Goal: Information Seeking & Learning: Check status

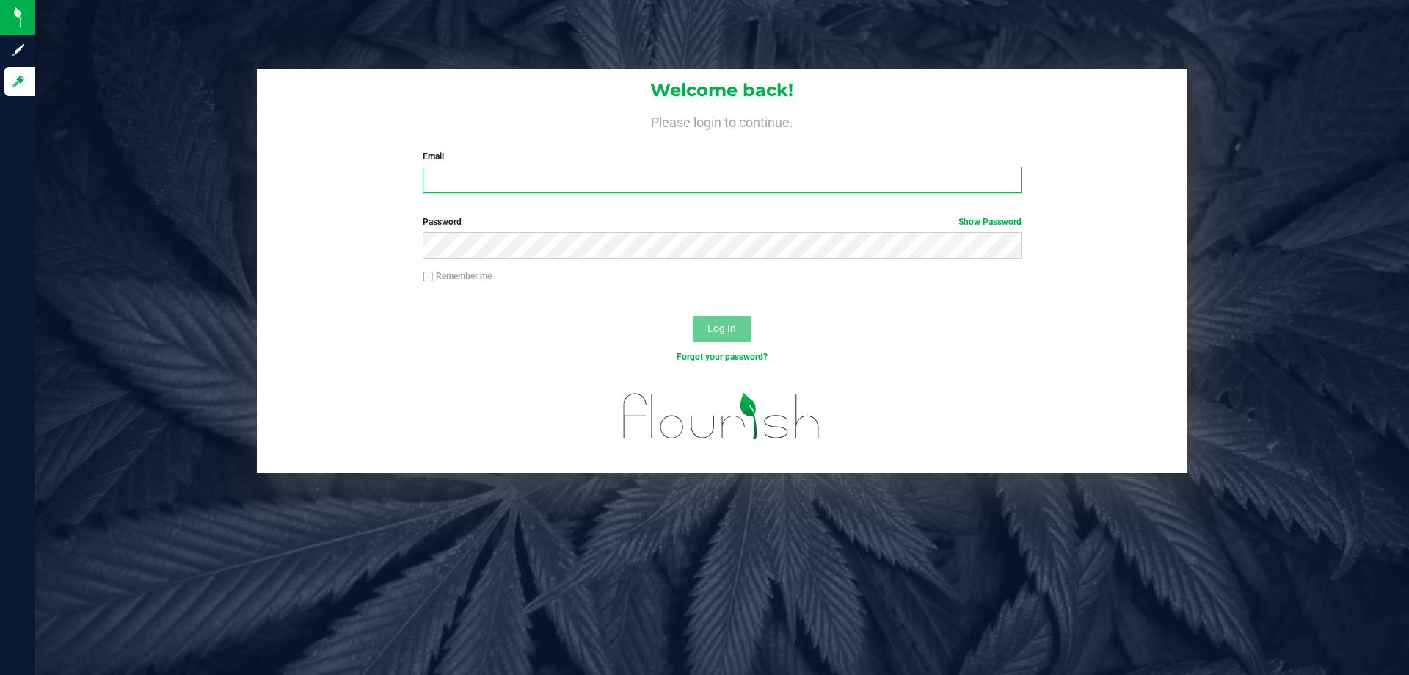
click at [879, 183] on input "Email" at bounding box center [722, 180] width 598 height 26
type input "[EMAIL_ADDRESS][DOMAIN_NAME]"
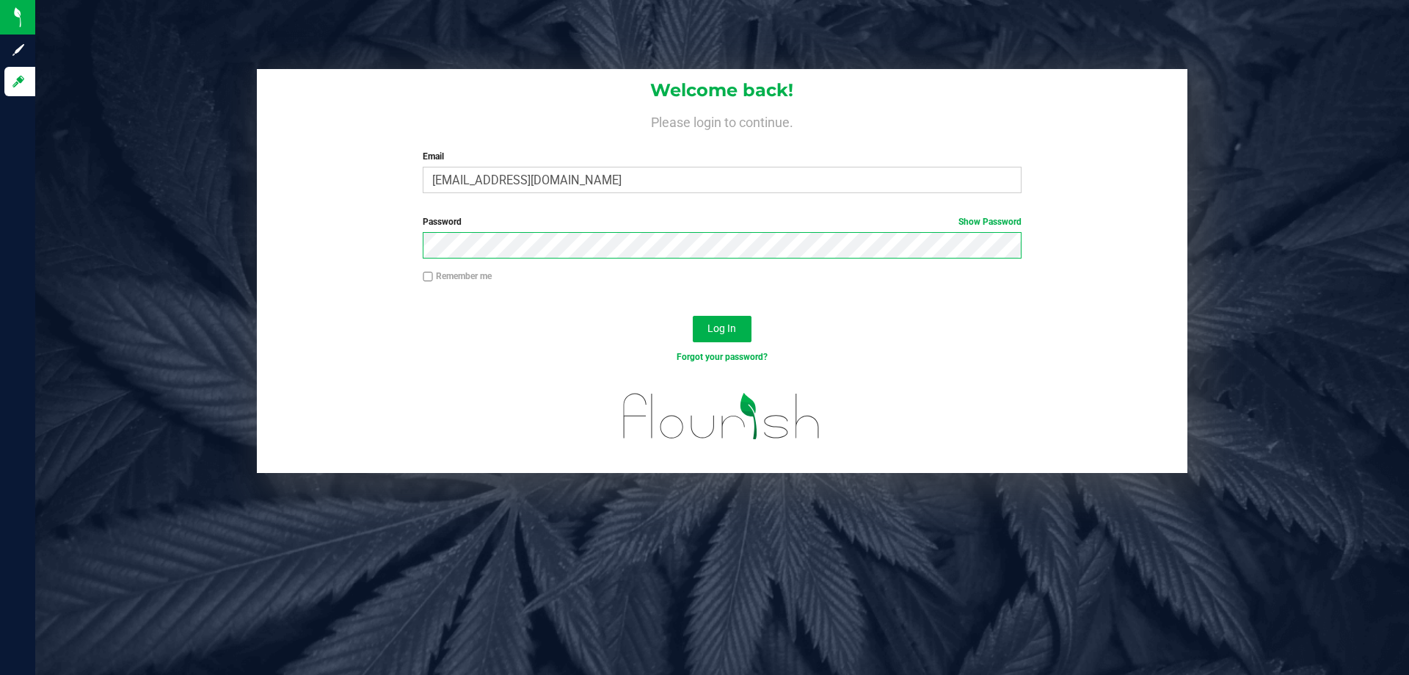
click at [693, 316] on button "Log In" at bounding box center [722, 329] width 59 height 26
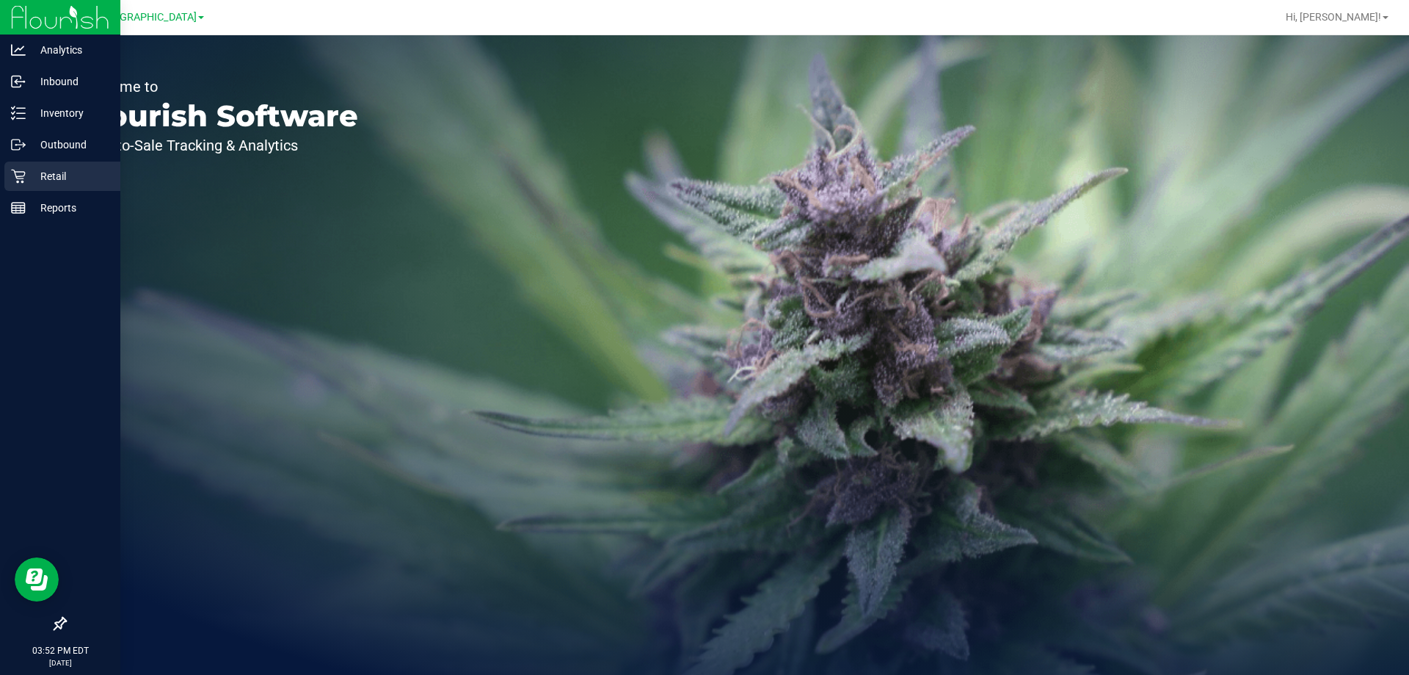
click at [25, 178] on icon at bounding box center [18, 176] width 15 height 15
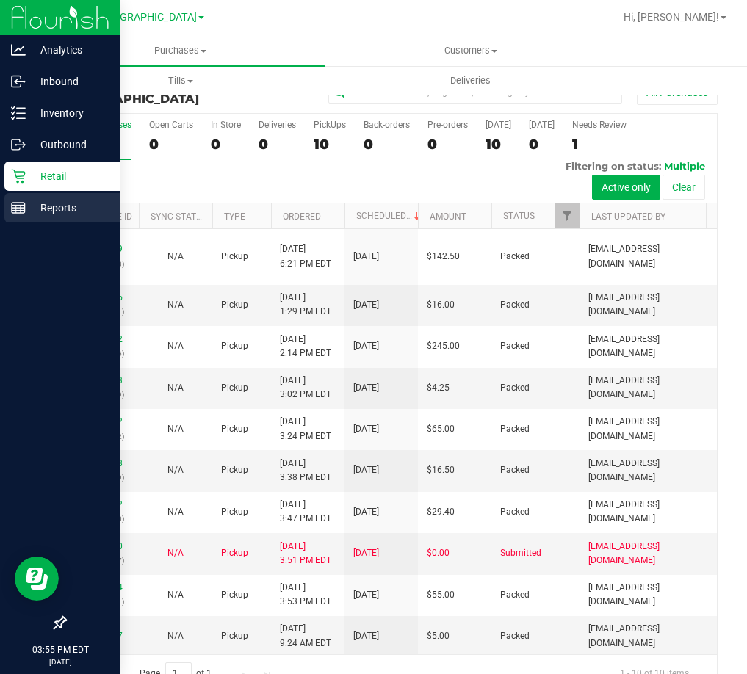
click at [25, 203] on rect at bounding box center [18, 208] width 13 height 10
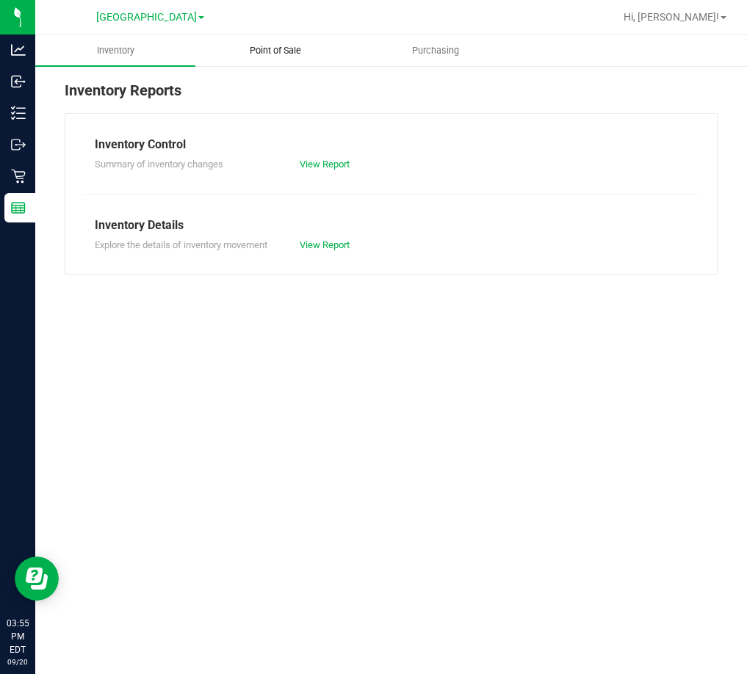
click at [266, 49] on span "Point of Sale" at bounding box center [275, 50] width 91 height 13
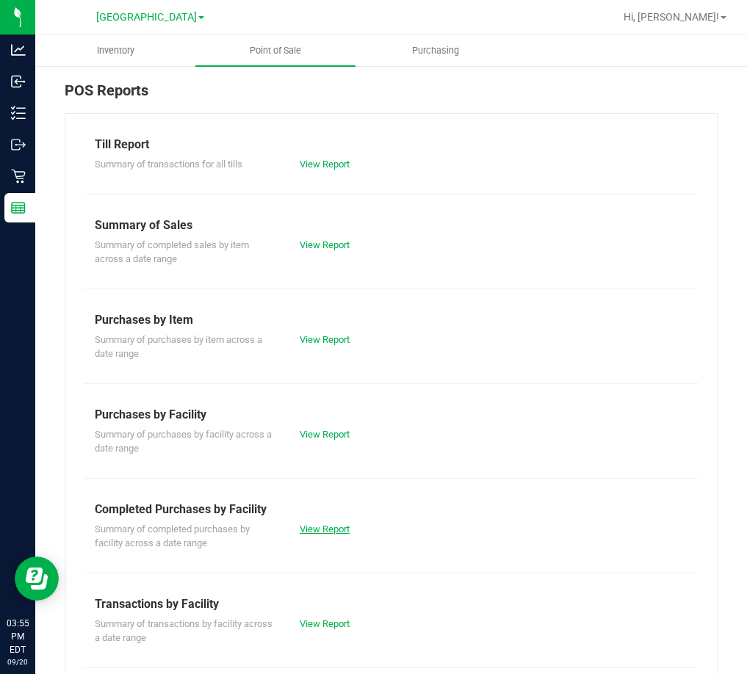
click at [324, 529] on link "View Report" at bounding box center [325, 528] width 50 height 11
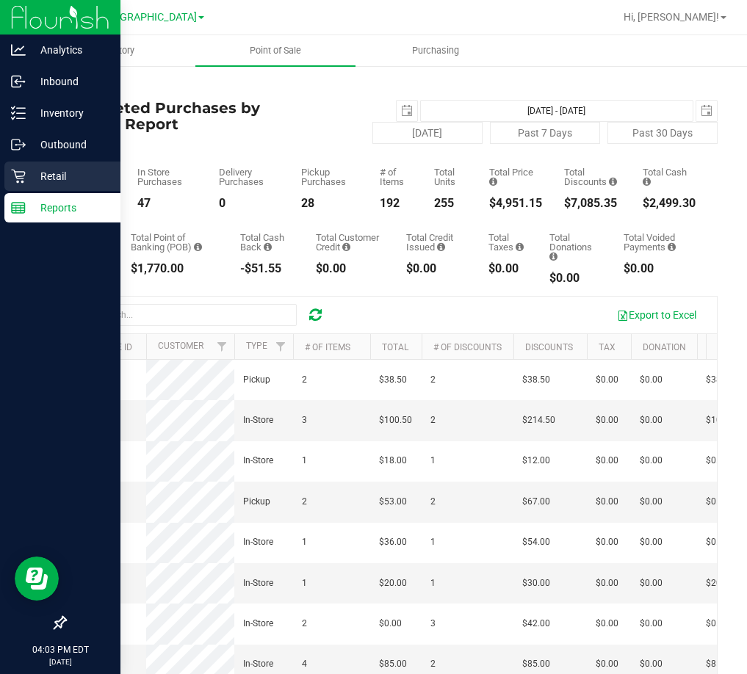
click at [24, 181] on icon at bounding box center [18, 176] width 15 height 15
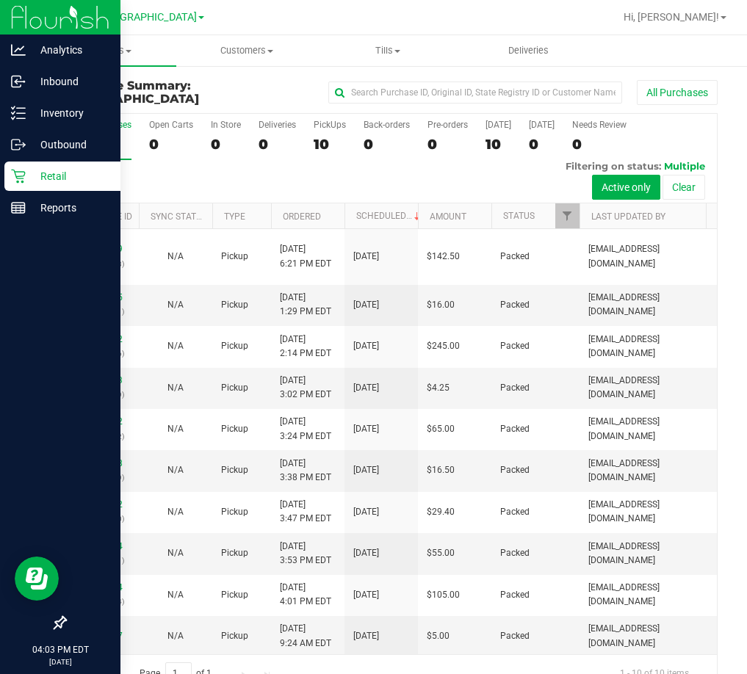
click at [329, 7] on div at bounding box center [438, 17] width 351 height 29
